Goal: Information Seeking & Learning: Find specific fact

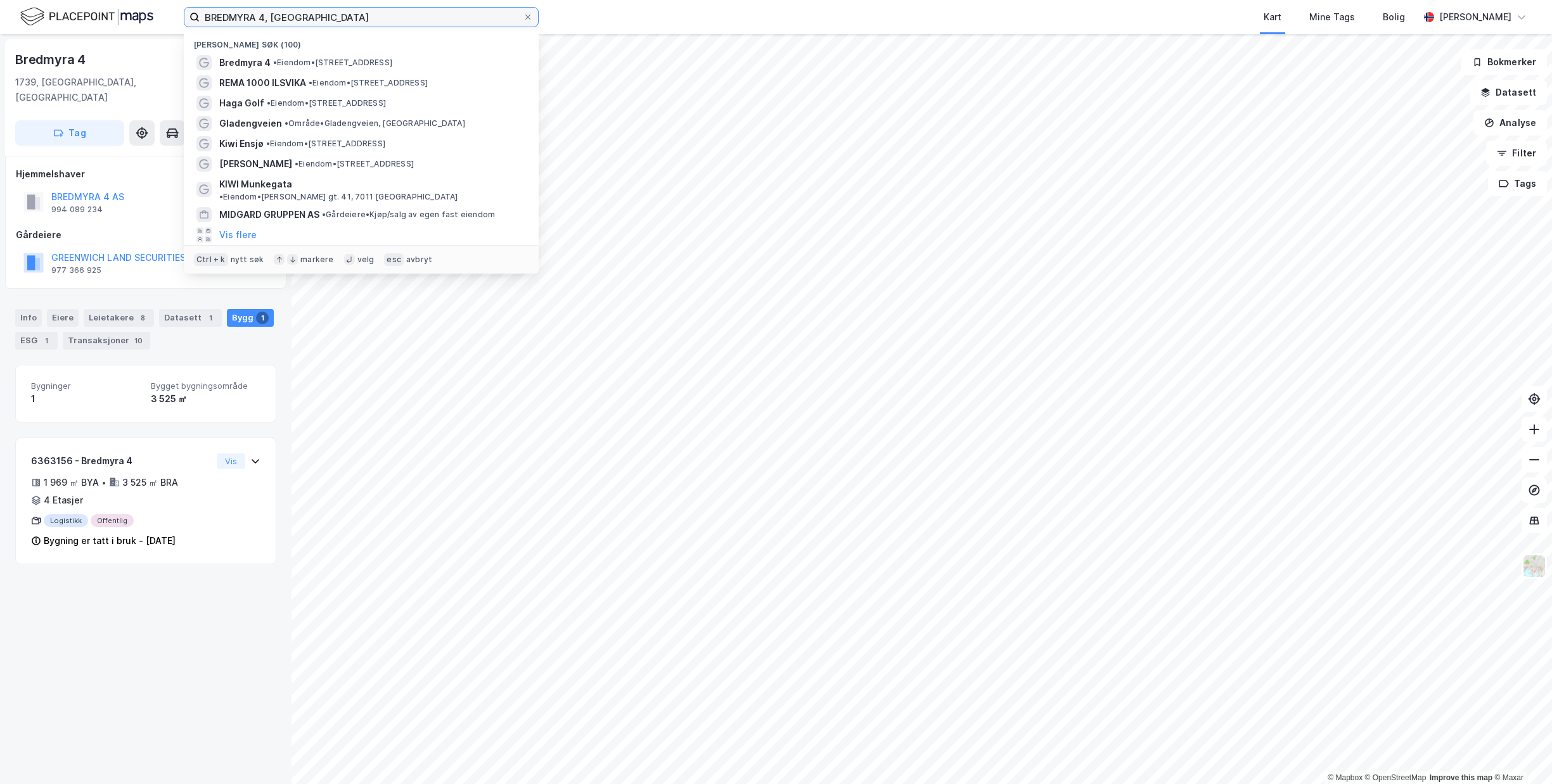
drag, startPoint x: 371, startPoint y: 9, endPoint x: -6, endPoint y: -38, distance: 379.9
click at [200, 8] on input "BREDMYRA 4, [GEOGRAPHIC_DATA]" at bounding box center [361, 17] width 323 height 19
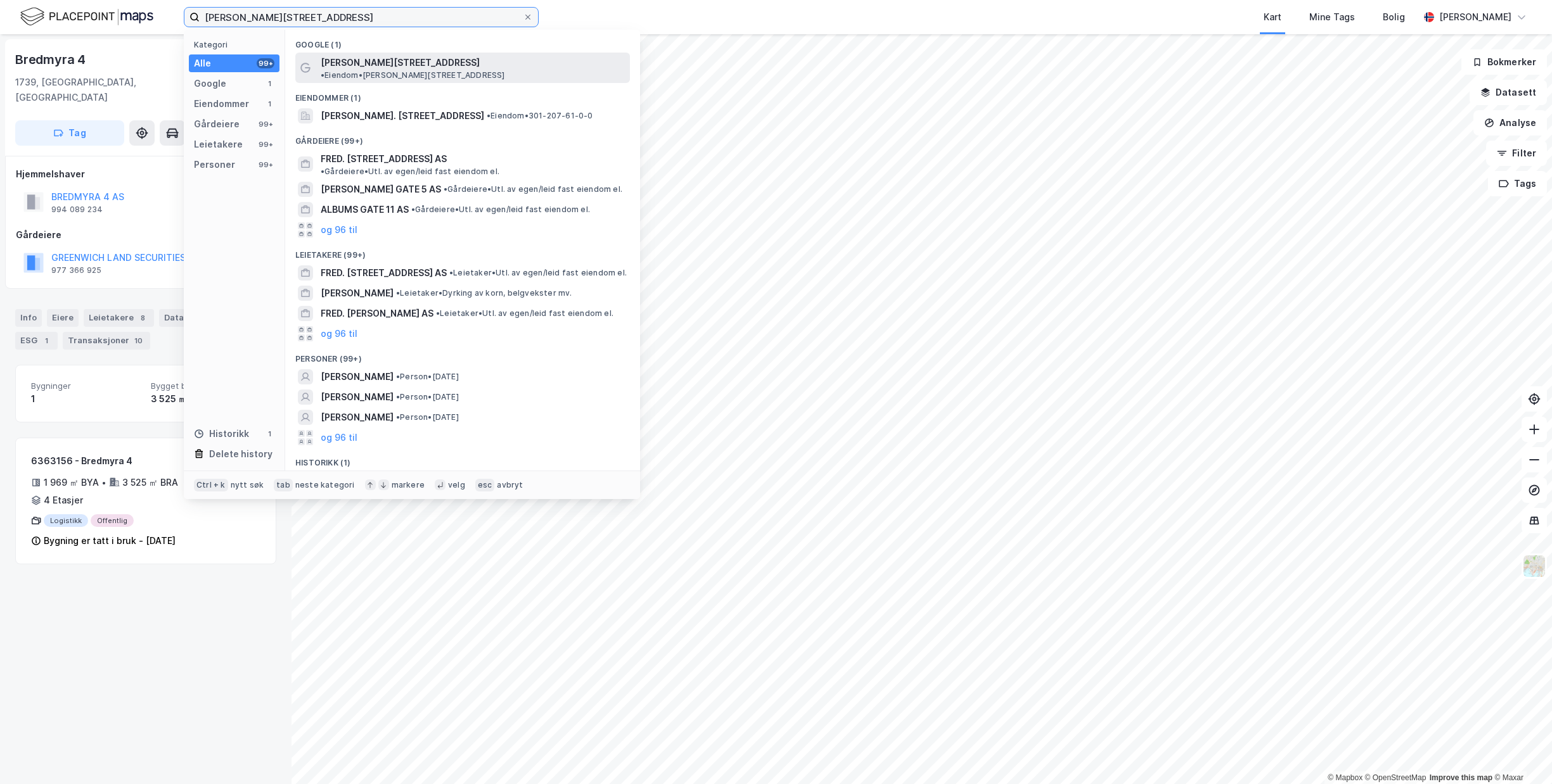
type input "[PERSON_NAME][STREET_ADDRESS]"
click at [405, 62] on div "[PERSON_NAME][STREET_ADDRESS] • Eiendom • [PERSON_NAME][STREET_ADDRESS]" at bounding box center [474, 68] width 307 height 26
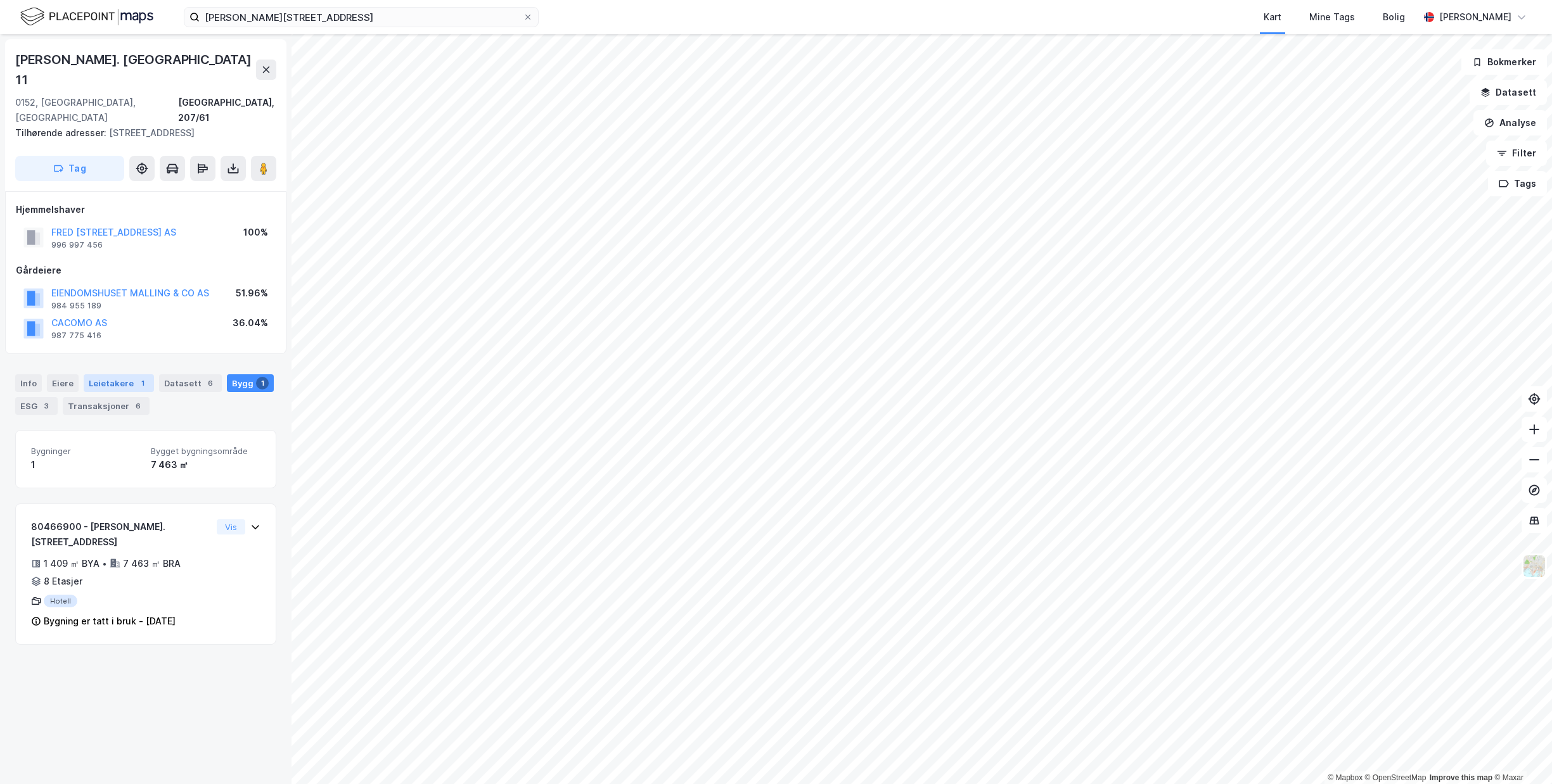
click at [100, 375] on div "Leietakere 1" at bounding box center [119, 384] width 70 height 18
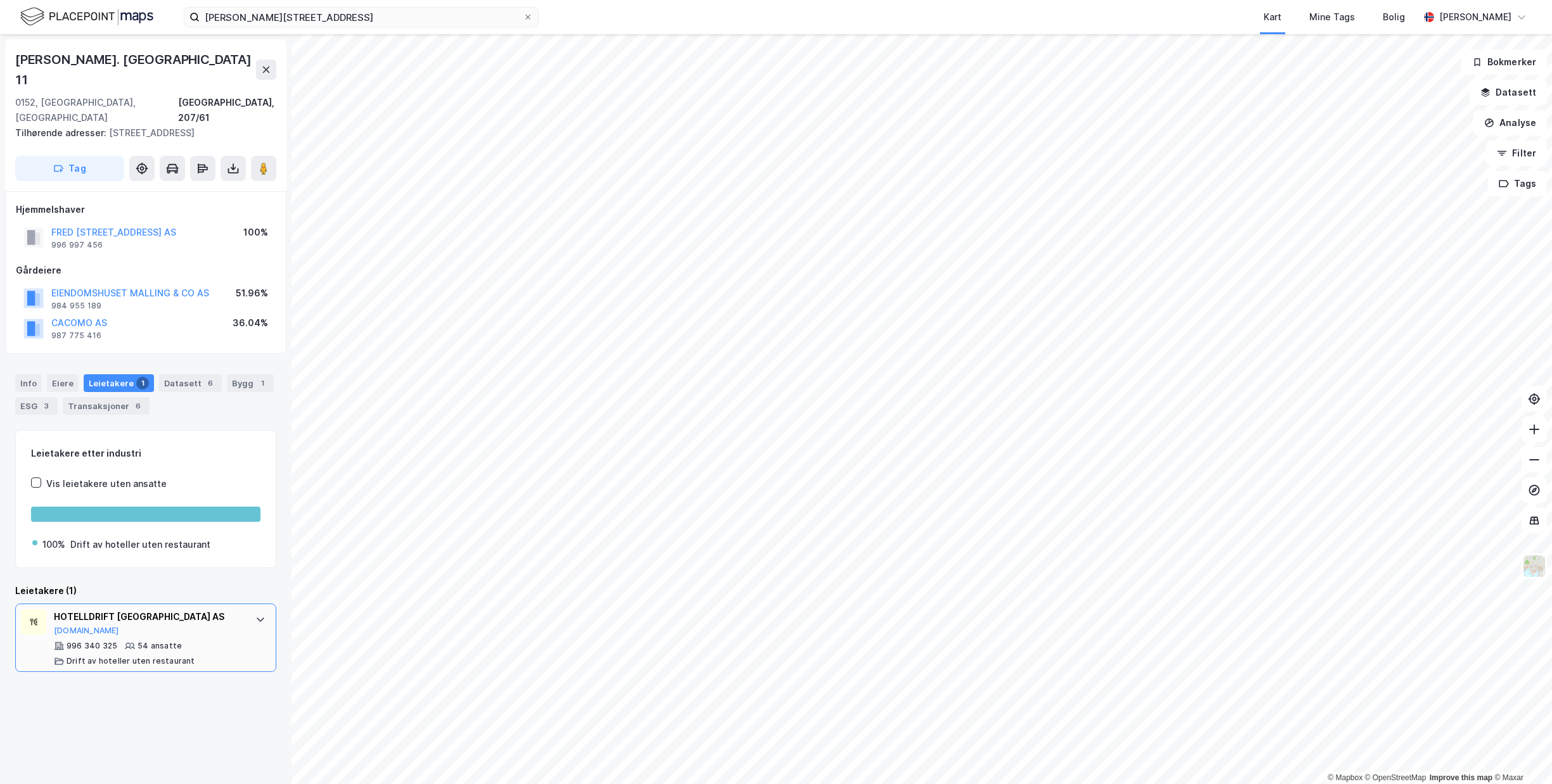
click at [193, 641] on div "996 340 325 54 ansatte Drift av hoteller uten restaurant" at bounding box center [147, 653] width 189 height 26
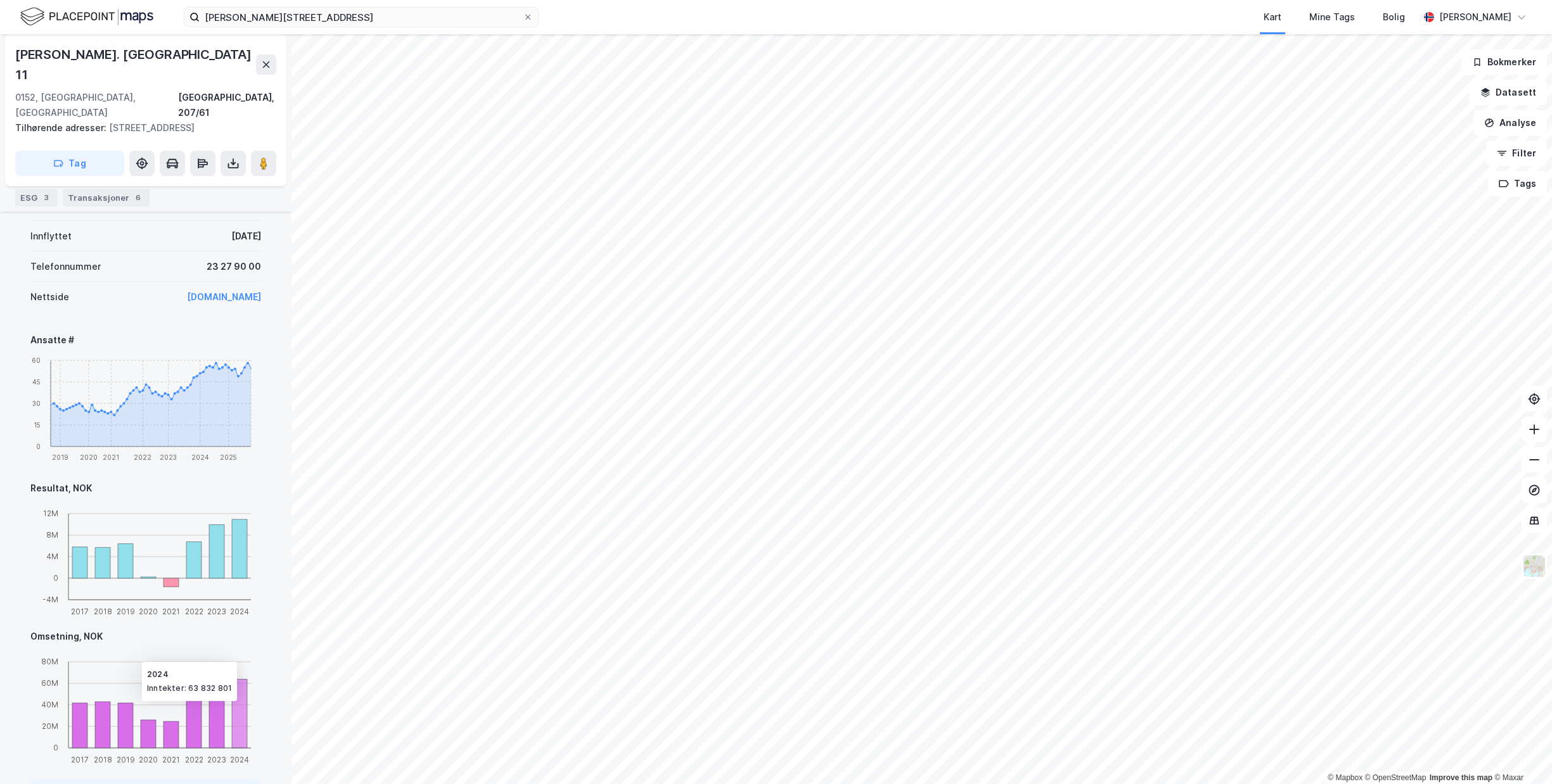
scroll to position [573, 0]
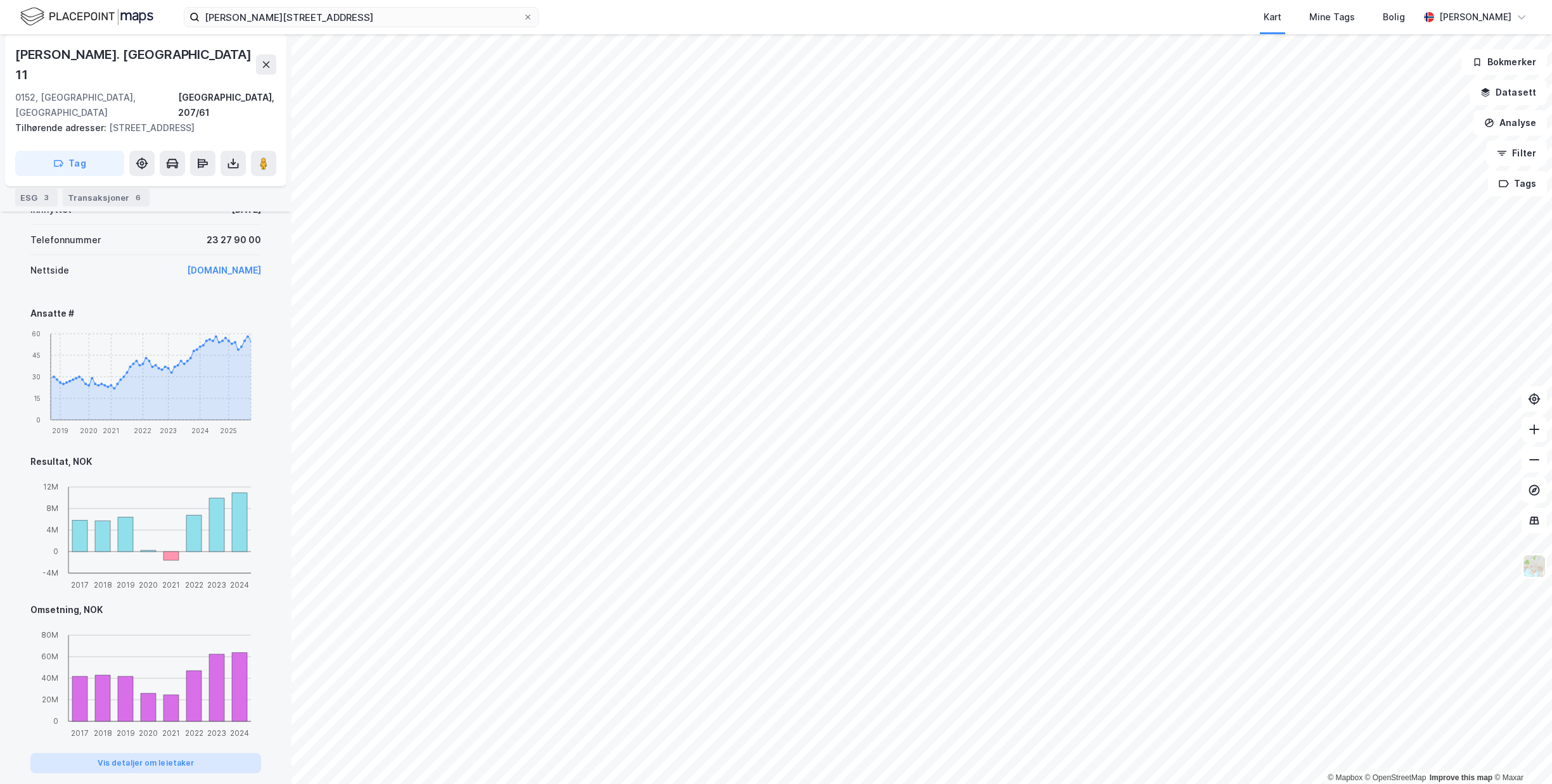
click at [164, 753] on button "Vis detaljer om leietaker" at bounding box center [145, 763] width 230 height 21
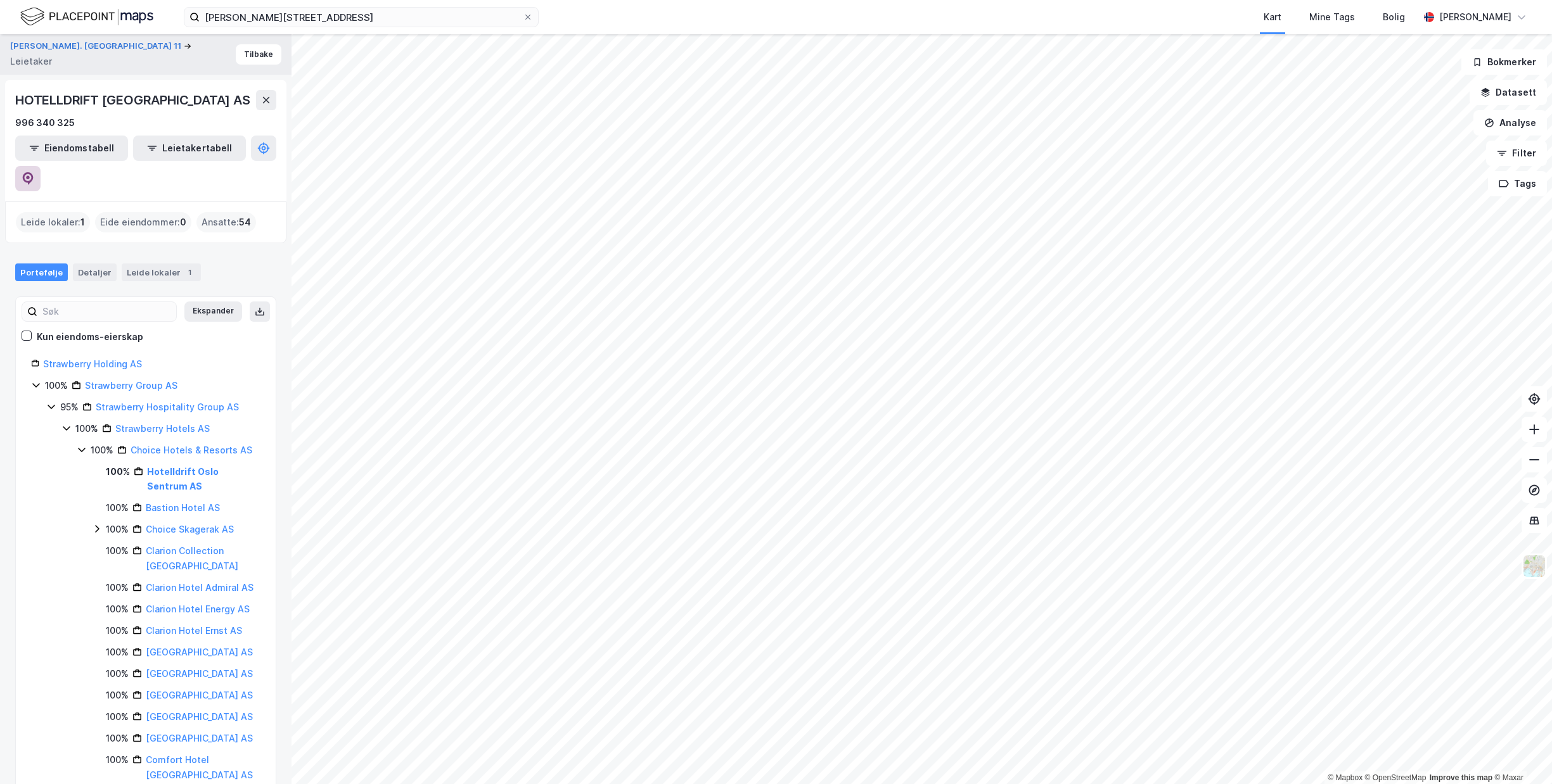
click at [41, 166] on button at bounding box center [28, 179] width 26 height 26
